Goal: Information Seeking & Learning: Learn about a topic

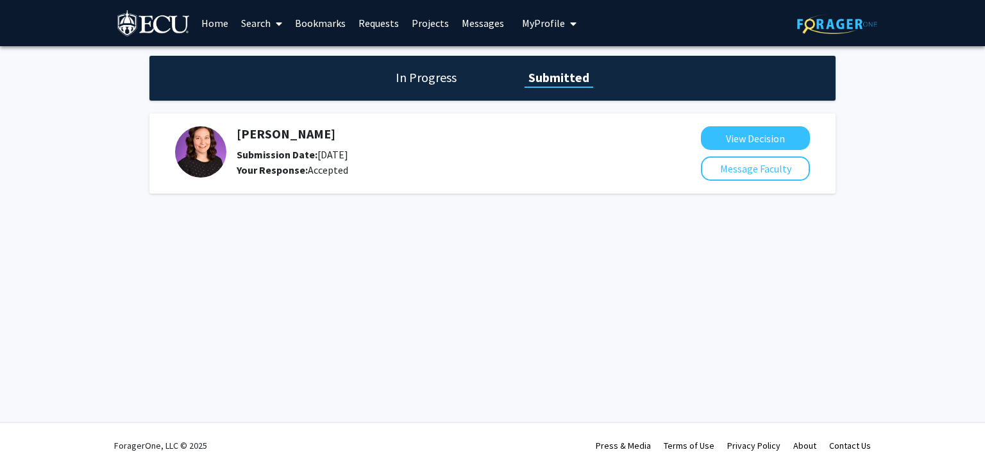
click at [256, 21] on link "Search" at bounding box center [262, 23] width 54 height 45
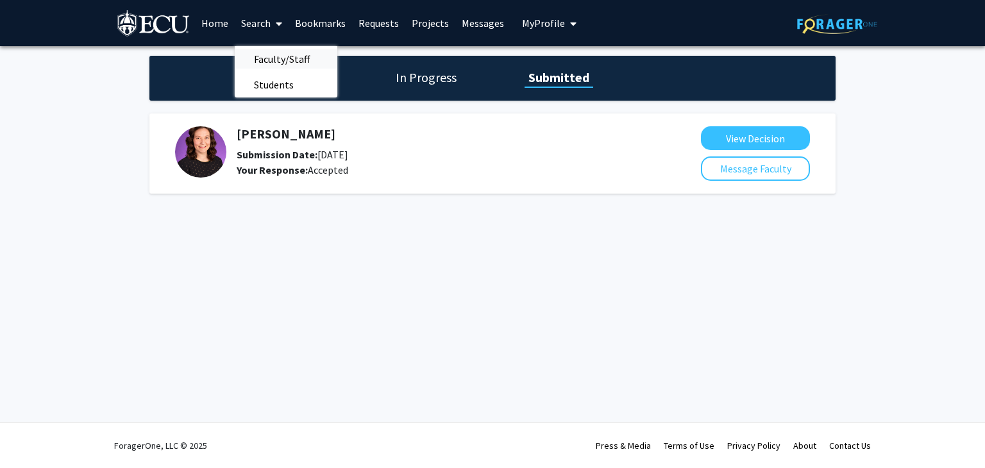
click at [272, 55] on span "Faculty/Staff" at bounding box center [282, 59] width 94 height 26
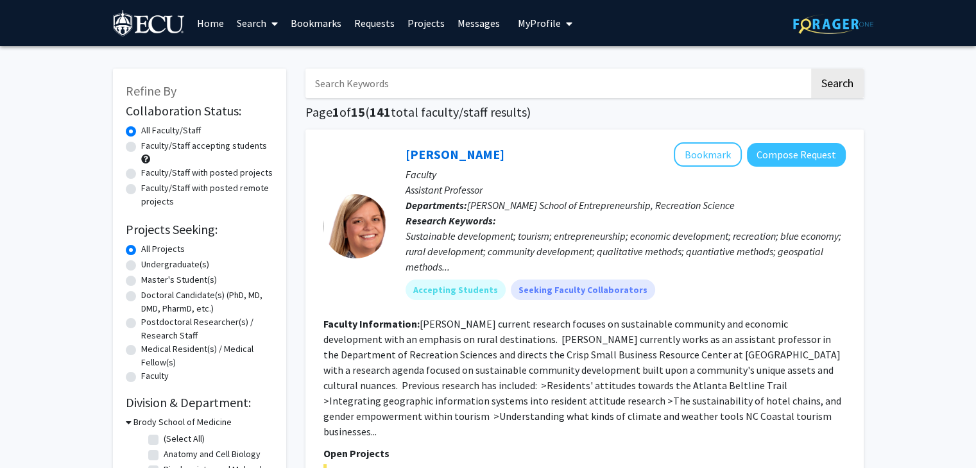
drag, startPoint x: 364, startPoint y: 87, endPoint x: 369, endPoint y: 96, distance: 9.8
click at [364, 96] on input "Search Keywords" at bounding box center [556, 84] width 503 height 30
type input "kayla"
click at [847, 85] on button "Search" at bounding box center [837, 84] width 53 height 30
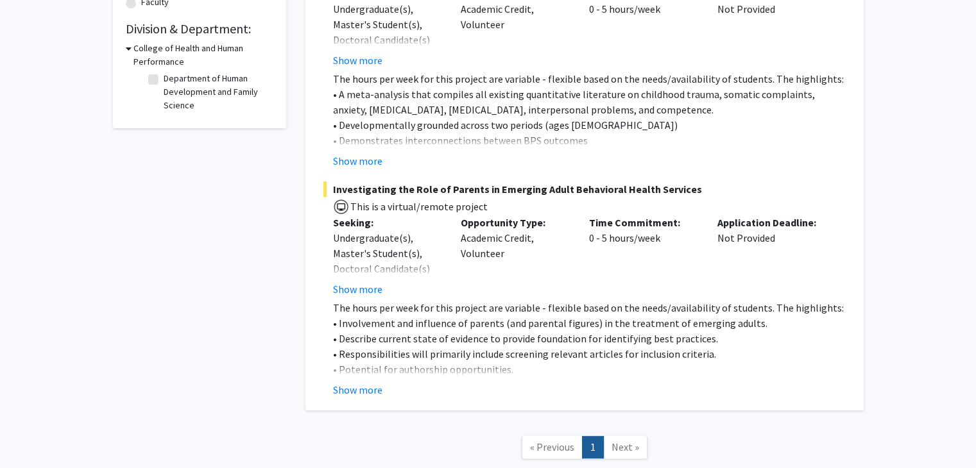
scroll to position [385, 0]
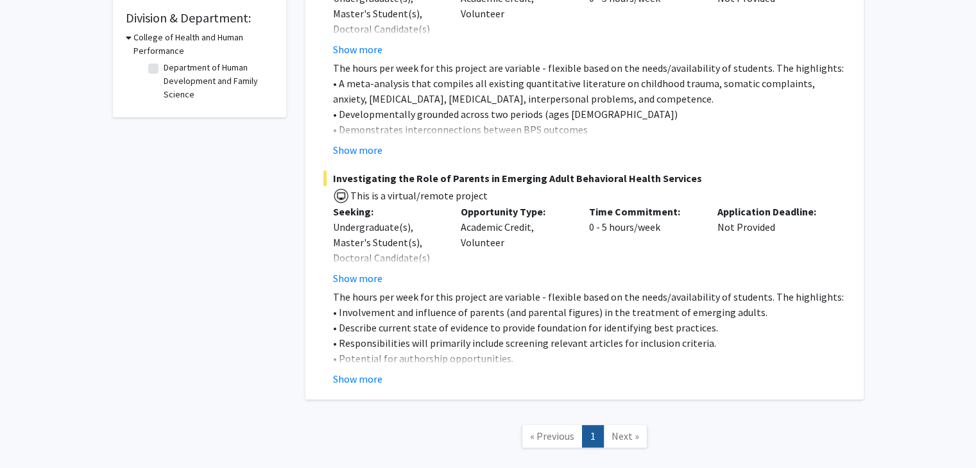
click at [359, 371] on button "Show more" at bounding box center [357, 378] width 49 height 15
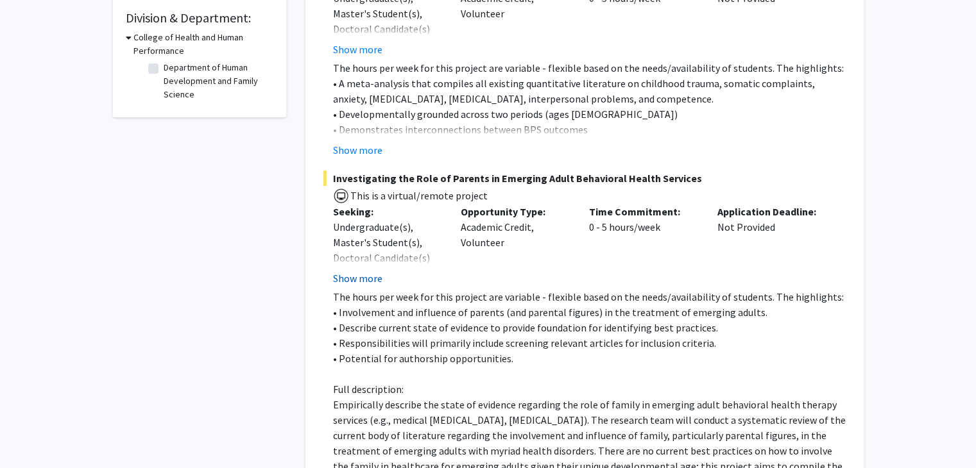
click at [358, 271] on button "Show more" at bounding box center [357, 278] width 49 height 15
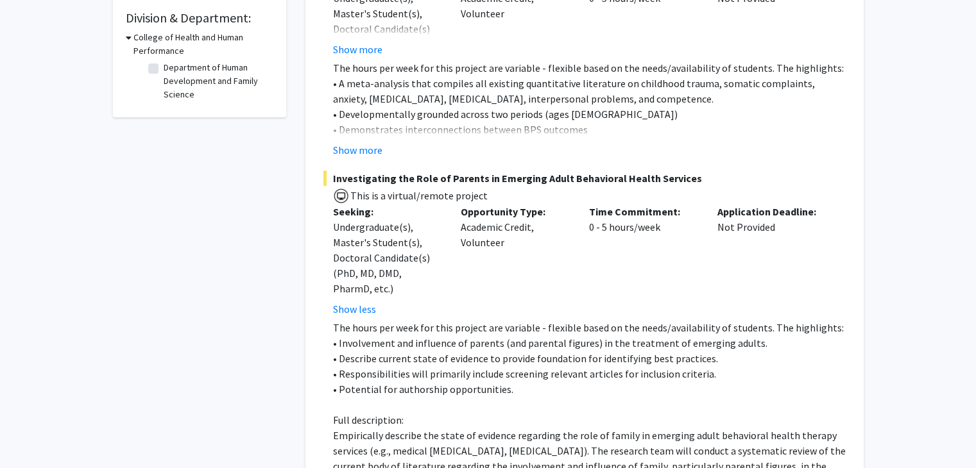
drag, startPoint x: 456, startPoint y: 210, endPoint x: 517, endPoint y: 223, distance: 62.3
click at [517, 223] on div "Opportunity Type: Academic Credit, Volunteer" at bounding box center [515, 260] width 128 height 113
click at [353, 142] on button "Show more" at bounding box center [357, 149] width 49 height 15
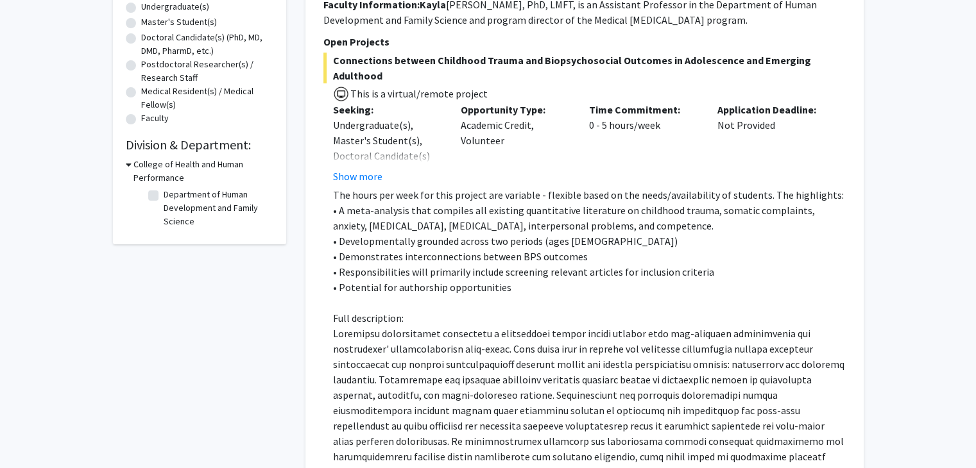
scroll to position [257, 0]
click at [363, 149] on fg-read-more "Undergraduate(s), Master's Student(s), Doctoral Candidate(s) (PhD, MD, DMD, Pha…" at bounding box center [387, 152] width 109 height 67
click at [367, 170] on button "Show more" at bounding box center [357, 177] width 49 height 15
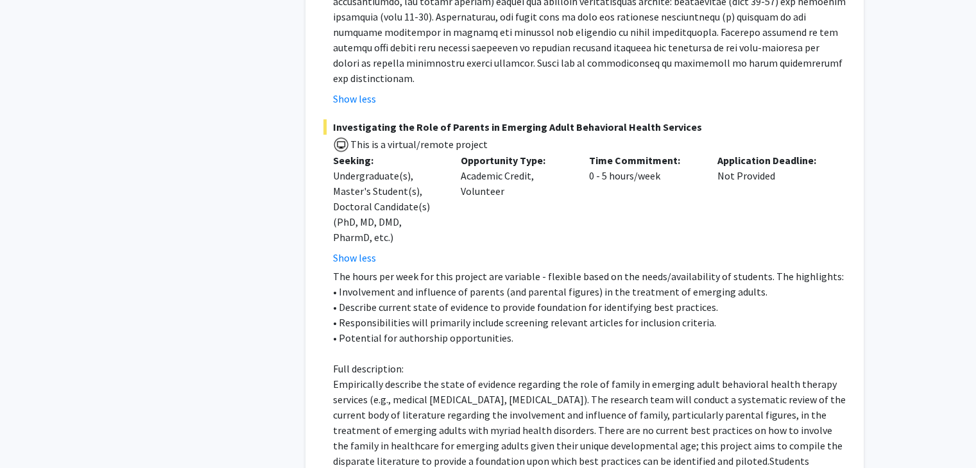
scroll to position [834, 0]
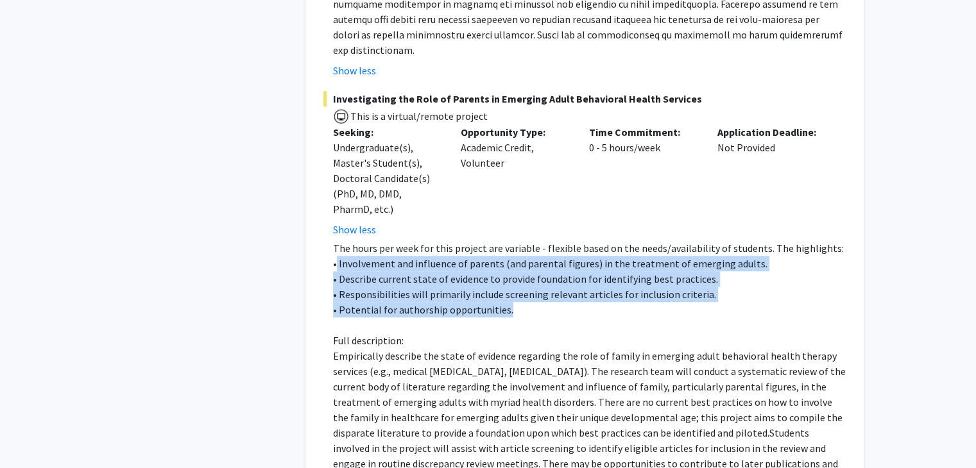
drag, startPoint x: 335, startPoint y: 230, endPoint x: 523, endPoint y: 264, distance: 191.1
click at [531, 278] on div "The hours per week for this project are variable - flexible based on the needs/…" at bounding box center [589, 364] width 512 height 246
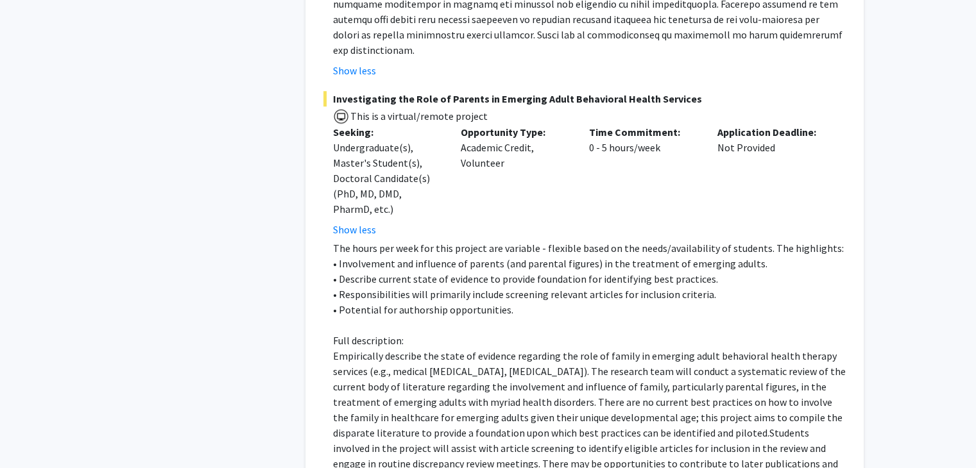
click at [366, 91] on span "Investigating the Role of Parents in Emerging Adult Behavioral Health Services" at bounding box center [584, 98] width 522 height 15
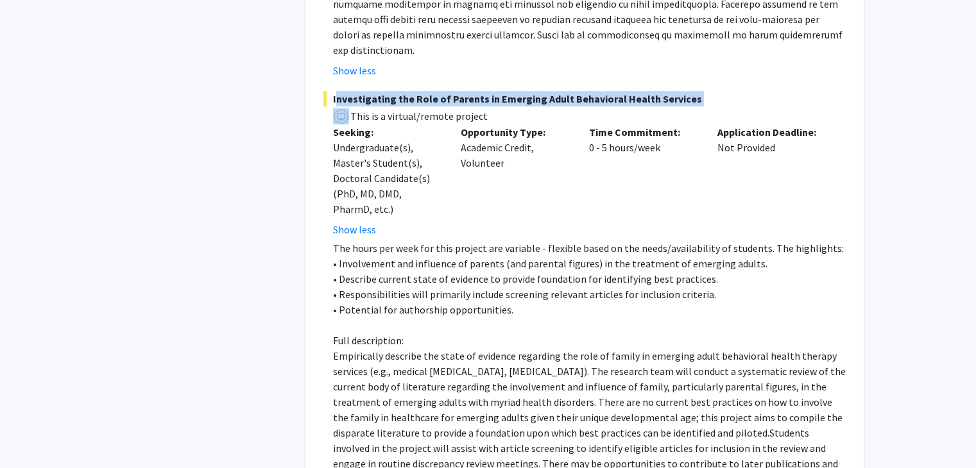
click at [366, 91] on span "Investigating the Role of Parents in Emerging Adult Behavioral Health Services" at bounding box center [584, 98] width 522 height 15
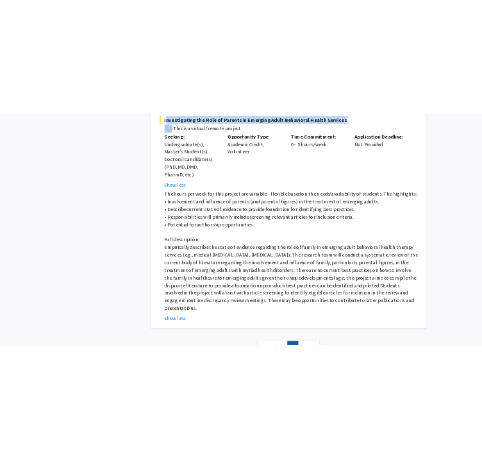
scroll to position [898, 0]
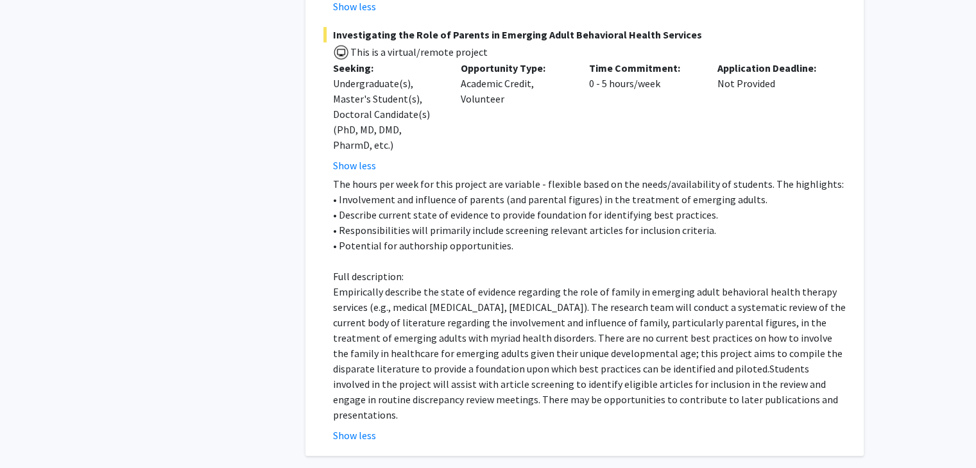
drag, startPoint x: 413, startPoint y: 123, endPoint x: 405, endPoint y: 110, distance: 15.8
click at [413, 123] on fg-read-more "Undergraduate(s), Master's Student(s), Doctoral Candidate(s) (PhD, MD, DMD, Pha…" at bounding box center [387, 124] width 109 height 97
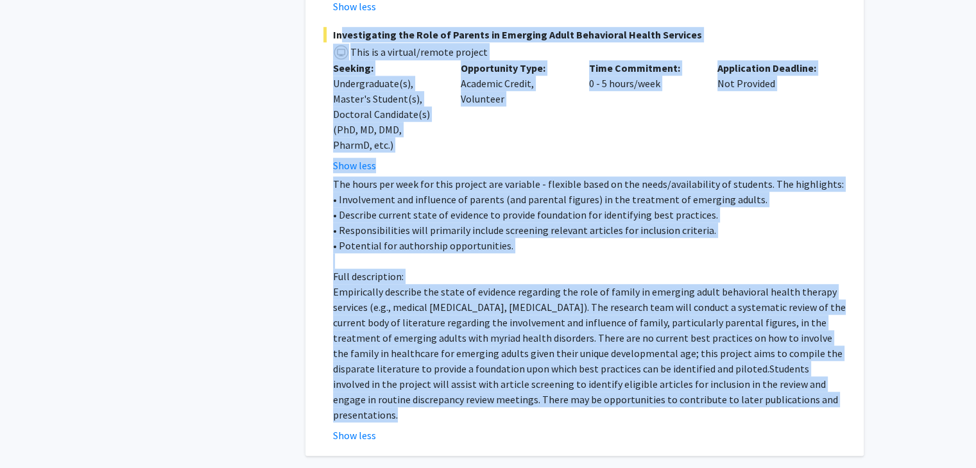
drag, startPoint x: 334, startPoint y: 4, endPoint x: 627, endPoint y: 280, distance: 402.5
click at [822, 368] on div "Investigating the Role of Parents in Emerging Adult Behavioral Health Services …" at bounding box center [584, 235] width 522 height 417
copy div "loremipsumdo sit Amet co Adipisc el Seddoeiu Tempo Incididunt Utlabo Etdolore M…"
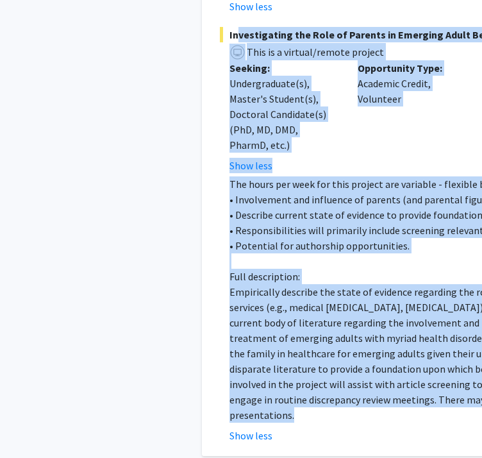
click at [291, 238] on p "• Potential for authorship opportunities." at bounding box center [486, 245] width 512 height 15
